Goal: Task Accomplishment & Management: Manage account settings

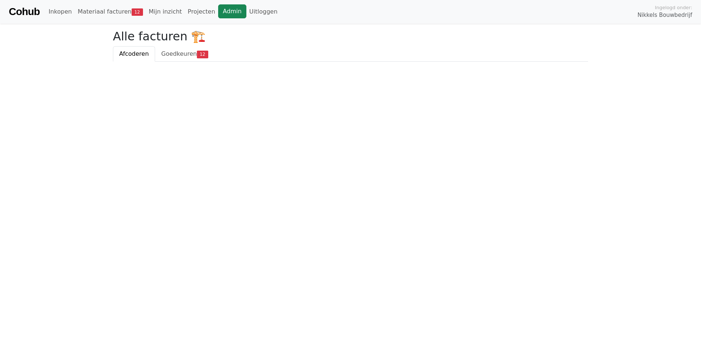
click at [218, 8] on link "Admin" at bounding box center [232, 11] width 28 height 14
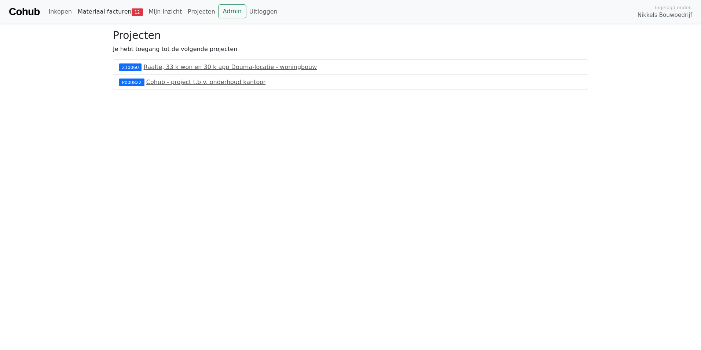
click at [124, 16] on link "Materiaal facturen 12" at bounding box center [110, 11] width 71 height 15
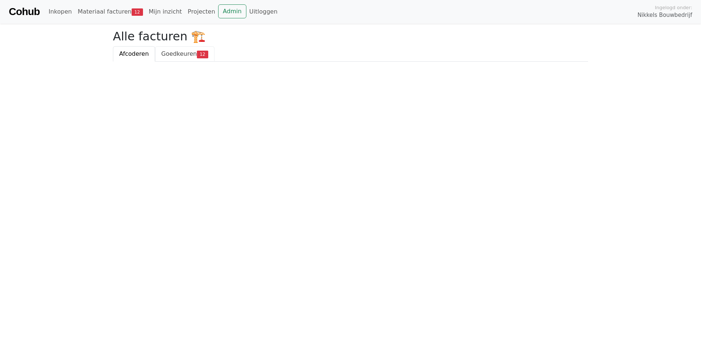
click at [167, 51] on span "Goedkeuren" at bounding box center [179, 53] width 36 height 7
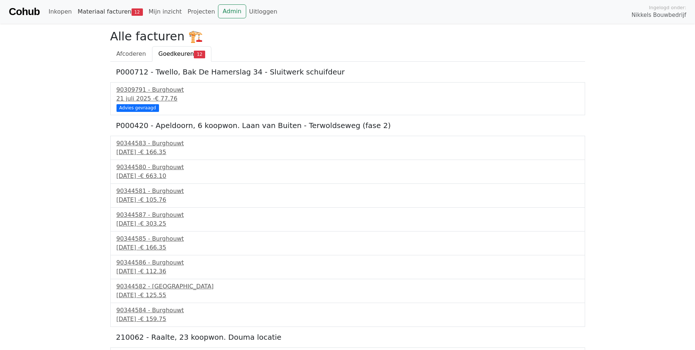
click at [90, 9] on link "Materiaal facturen 12" at bounding box center [110, 11] width 71 height 15
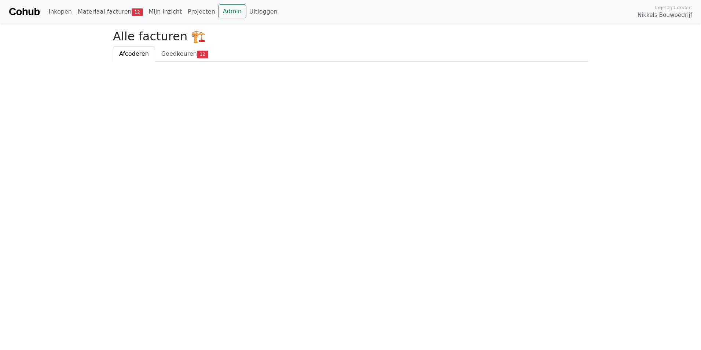
drag, startPoint x: 289, startPoint y: 104, endPoint x: 223, endPoint y: 97, distance: 66.7
click at [289, 62] on html "Cohub Inkopen Materiaal facturen 12 Mijn inzicht Projecten Admin Uitloggen Inge…" at bounding box center [350, 31] width 701 height 62
